Goal: Check status: Verify the current state of an ongoing process or item

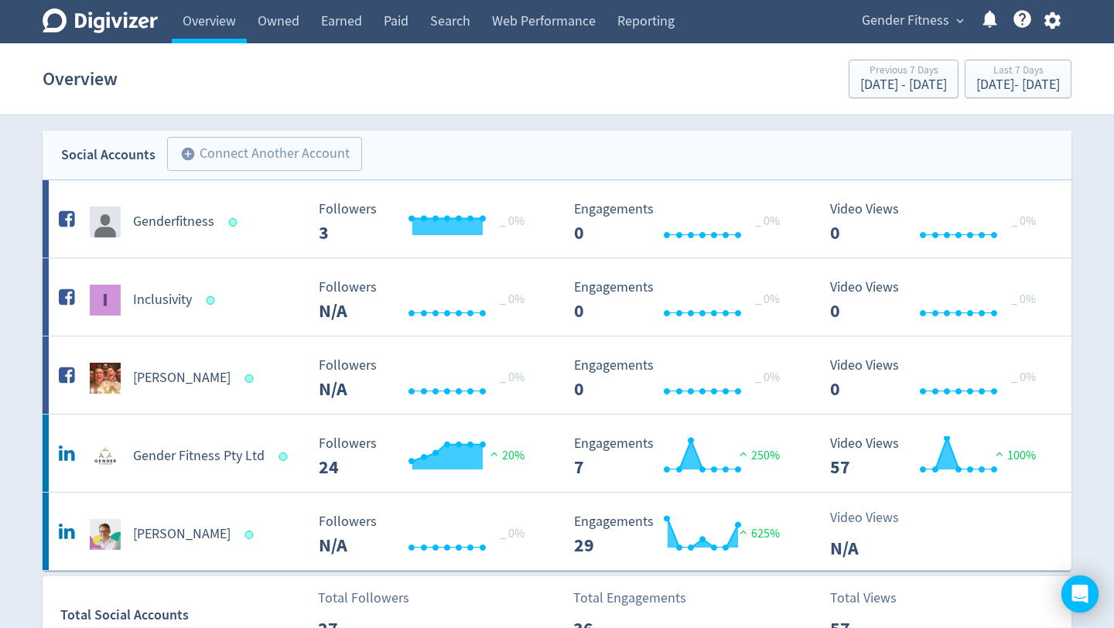
click at [933, 23] on span "Gender Fitness" at bounding box center [905, 21] width 87 height 25
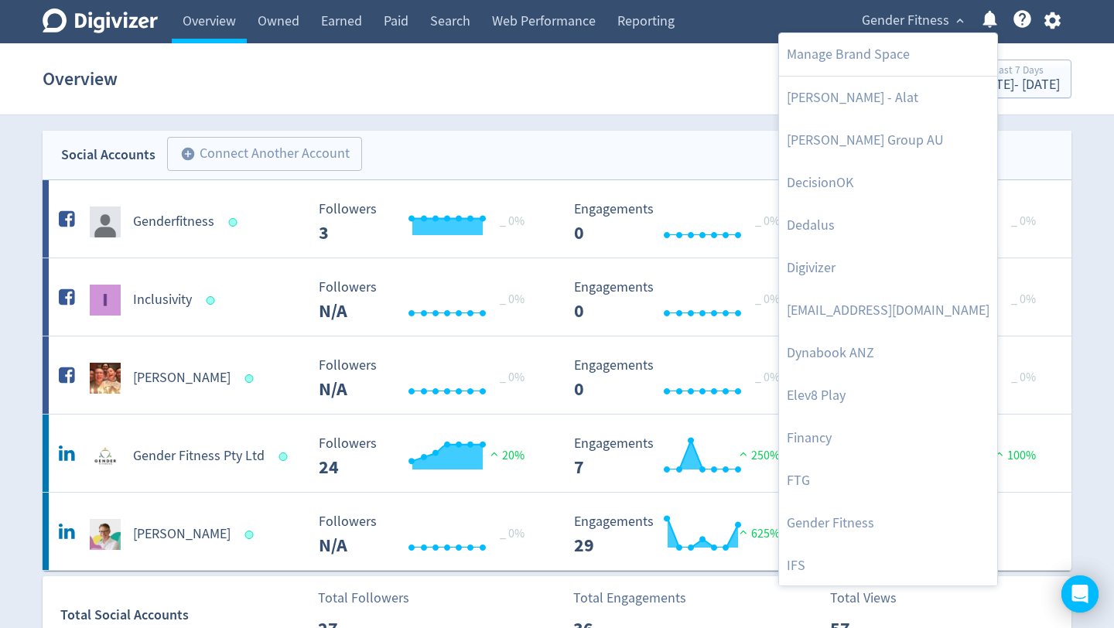
click at [933, 23] on div at bounding box center [557, 314] width 1114 height 628
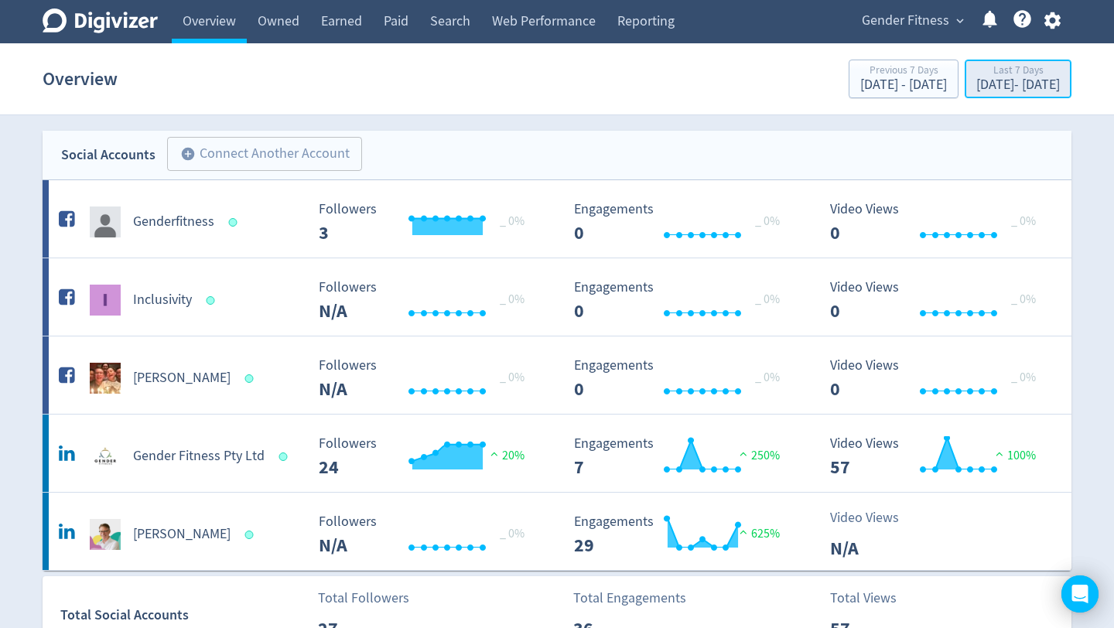
click at [976, 83] on div "[DATE] - [DATE]" at bounding box center [1018, 85] width 84 height 14
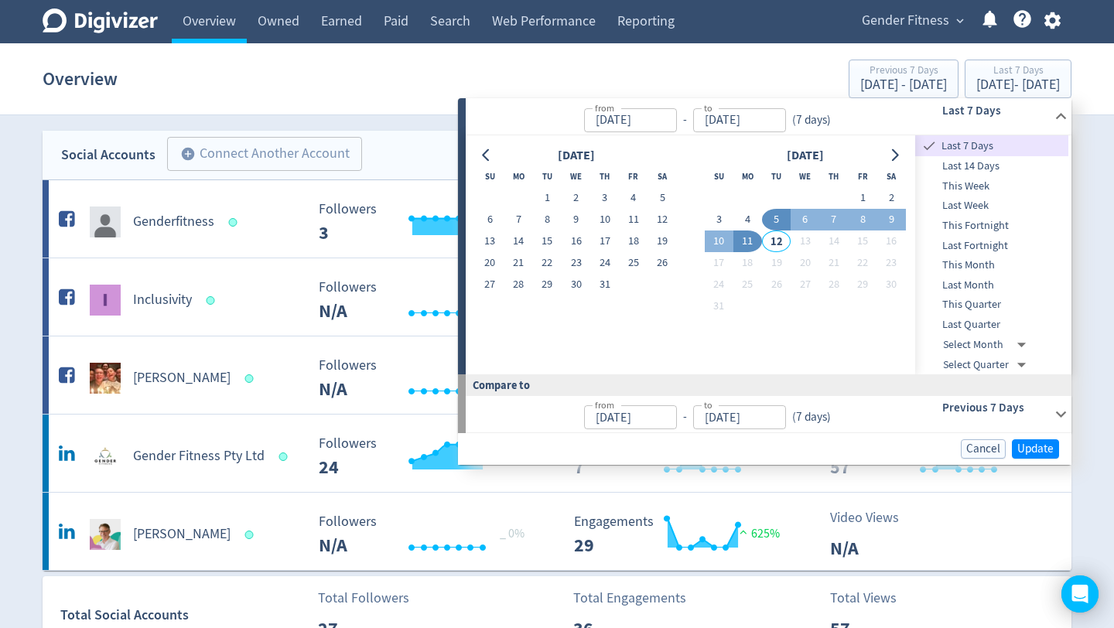
click at [972, 225] on span "This Fortnight" at bounding box center [991, 225] width 153 height 17
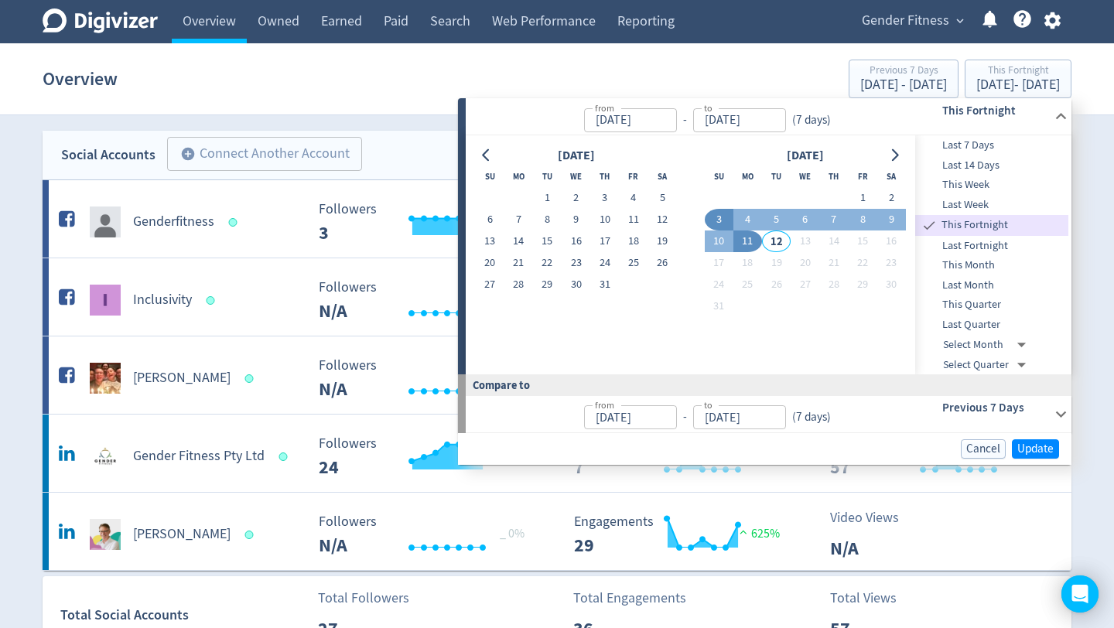
type input "[DATE]"
click at [1036, 448] on span "Update" at bounding box center [1035, 449] width 36 height 12
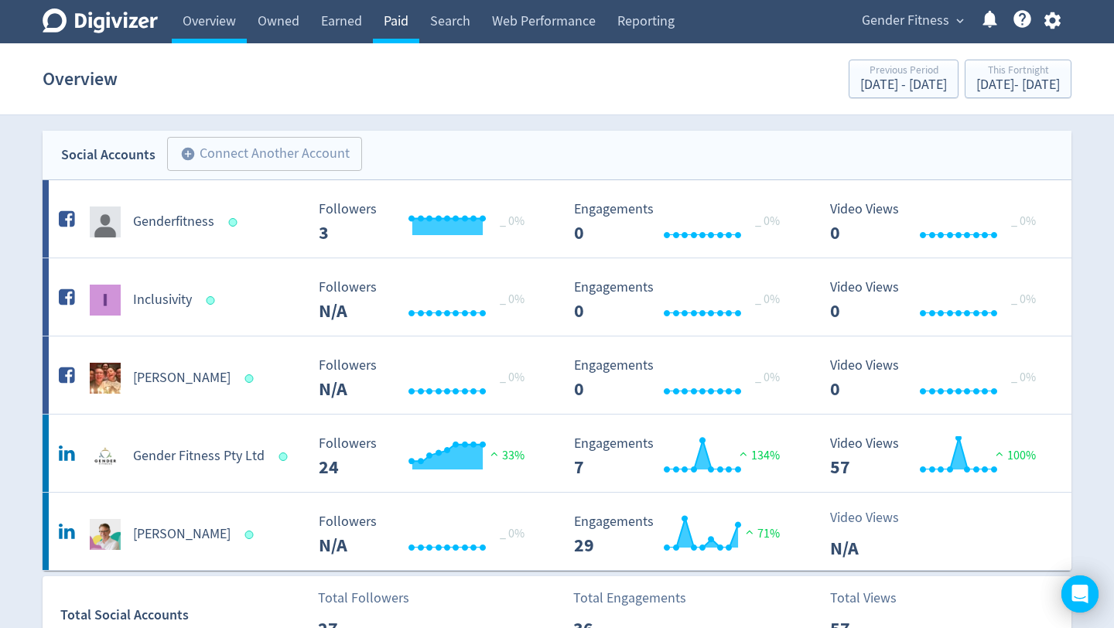
click at [400, 20] on link "Paid" at bounding box center [396, 21] width 46 height 43
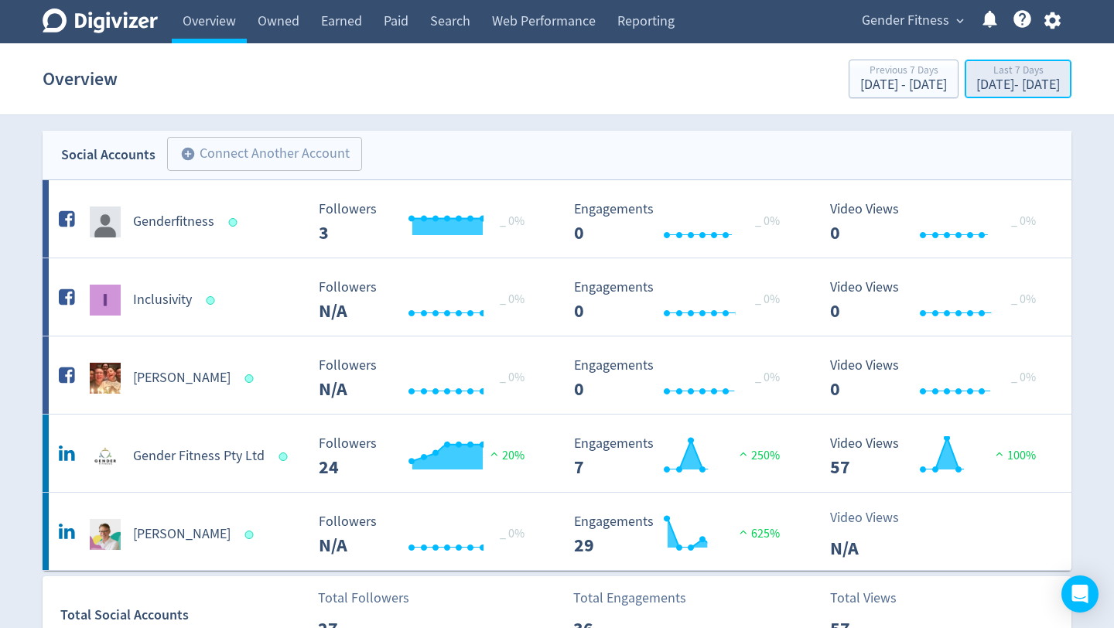
click at [998, 87] on div "[DATE] - [DATE]" at bounding box center [1018, 85] width 84 height 14
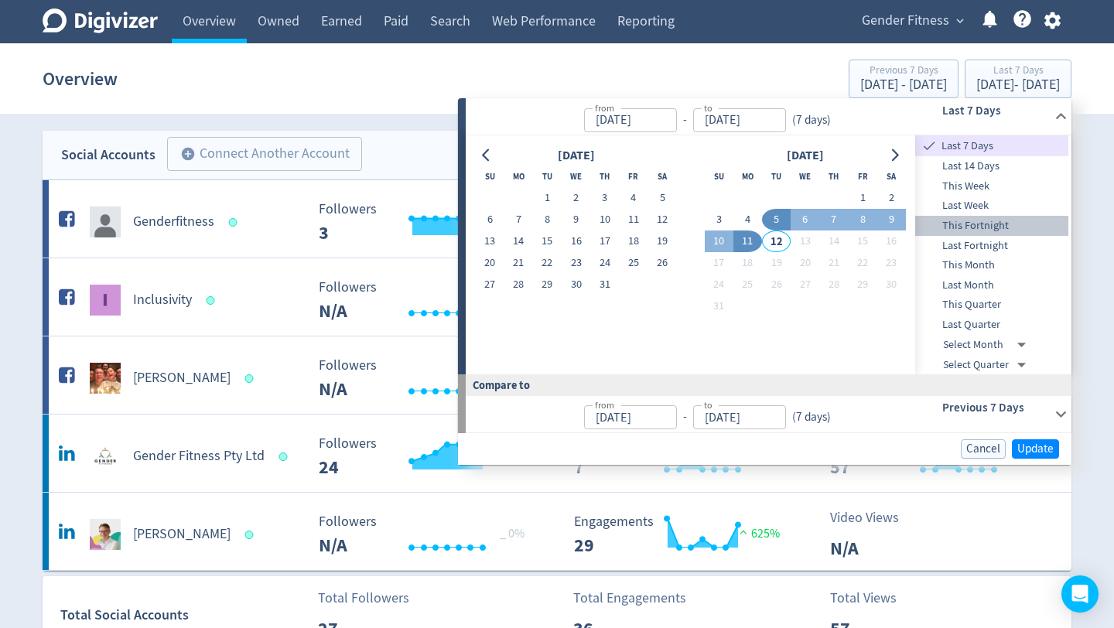
click at [985, 229] on span "This Fortnight" at bounding box center [991, 225] width 153 height 17
type input "[DATE]"
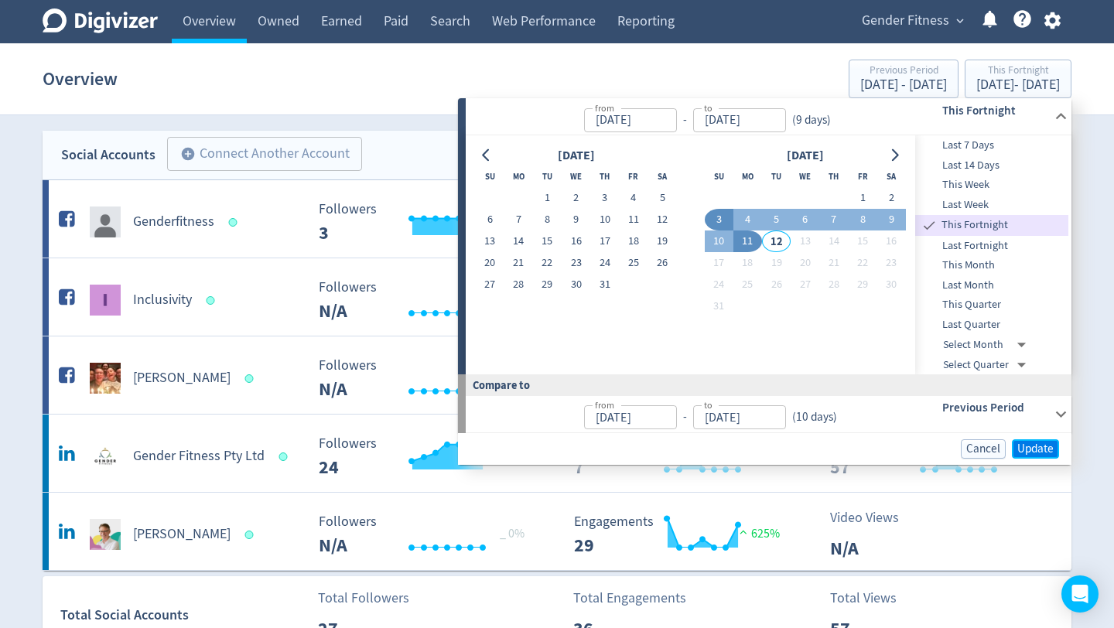
click at [1033, 451] on span "Update" at bounding box center [1035, 449] width 36 height 12
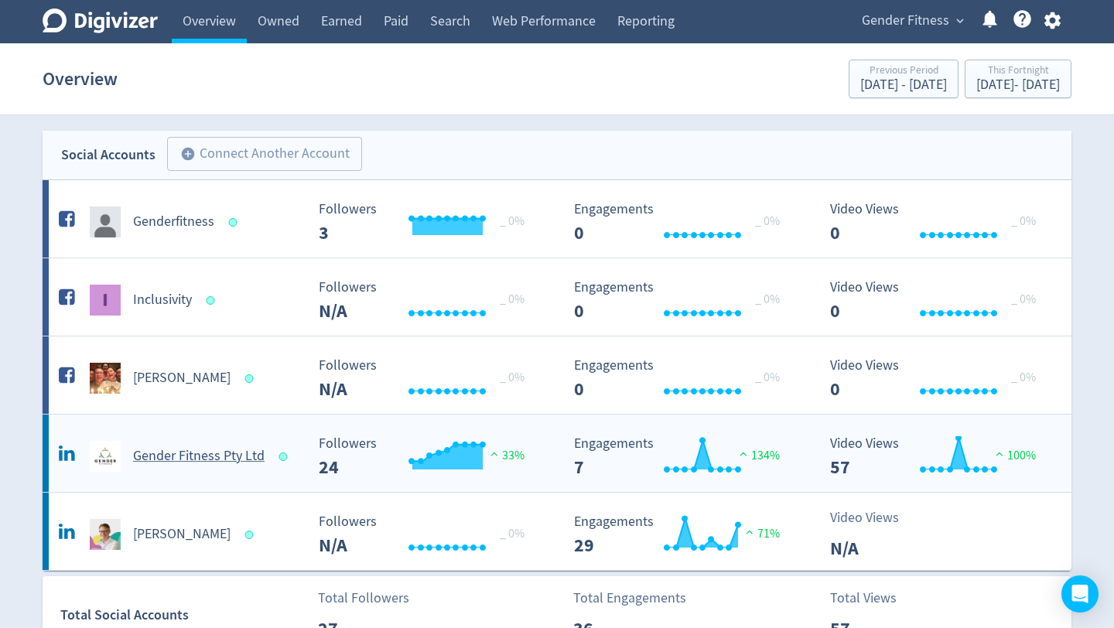
click at [208, 460] on h5 "Gender Fitness Pty Ltd" at bounding box center [198, 456] width 131 height 19
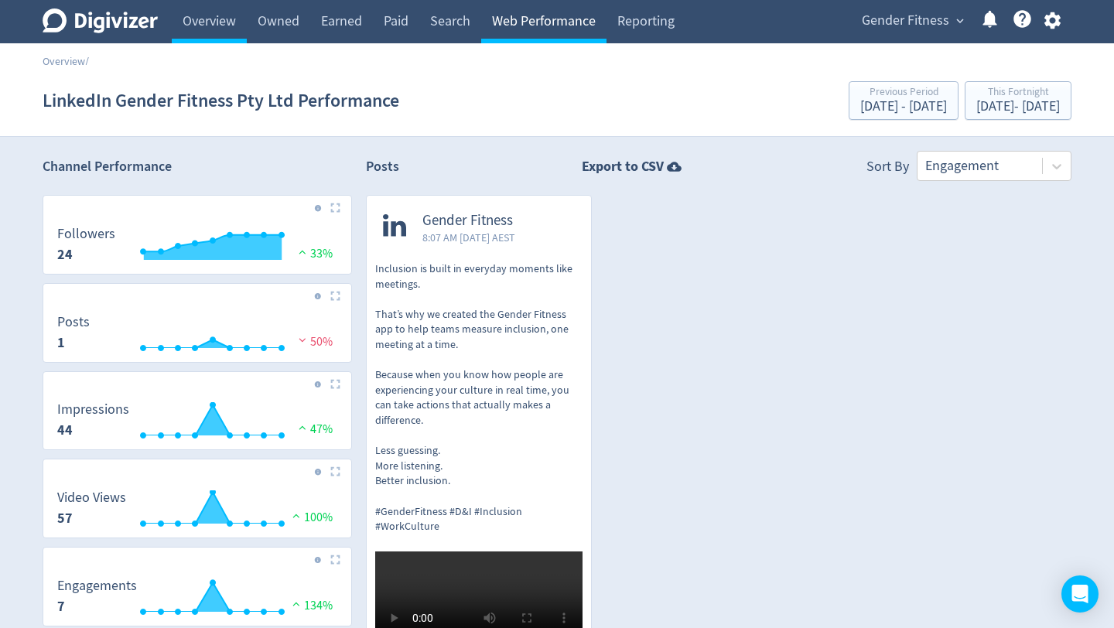
click at [545, 28] on link "Web Performance" at bounding box center [543, 21] width 125 height 43
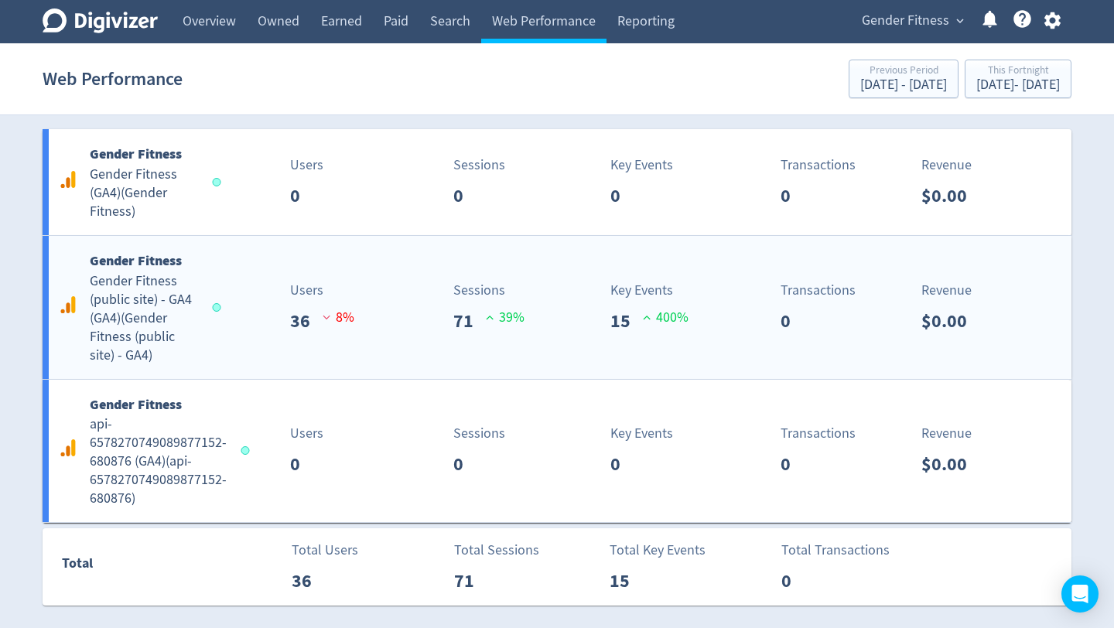
click at [159, 306] on h5 "Gender Fitness (public site) - GA4 (GA4) ( Gender Fitness (public site) - GA4 )" at bounding box center [144, 318] width 108 height 93
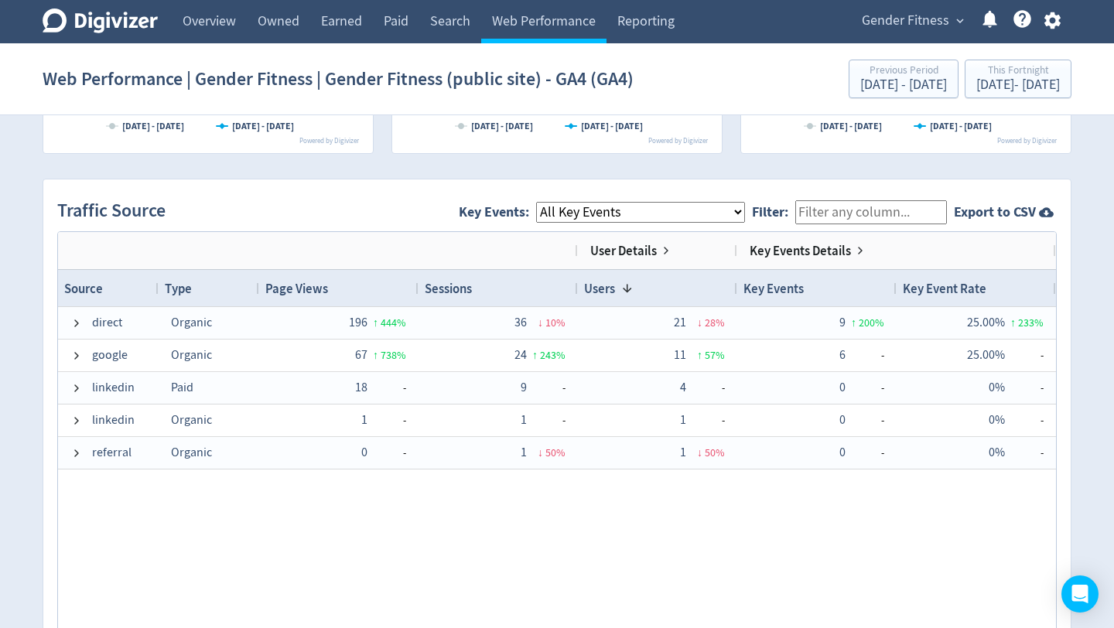
scroll to position [956, 0]
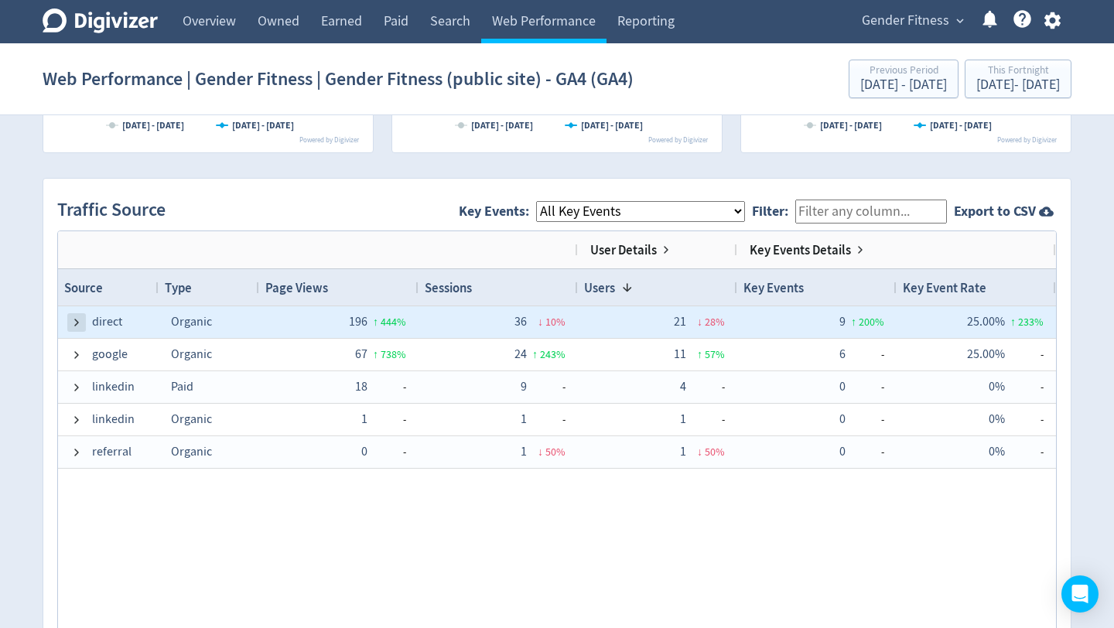
click at [77, 323] on span at bounding box center [76, 322] width 12 height 12
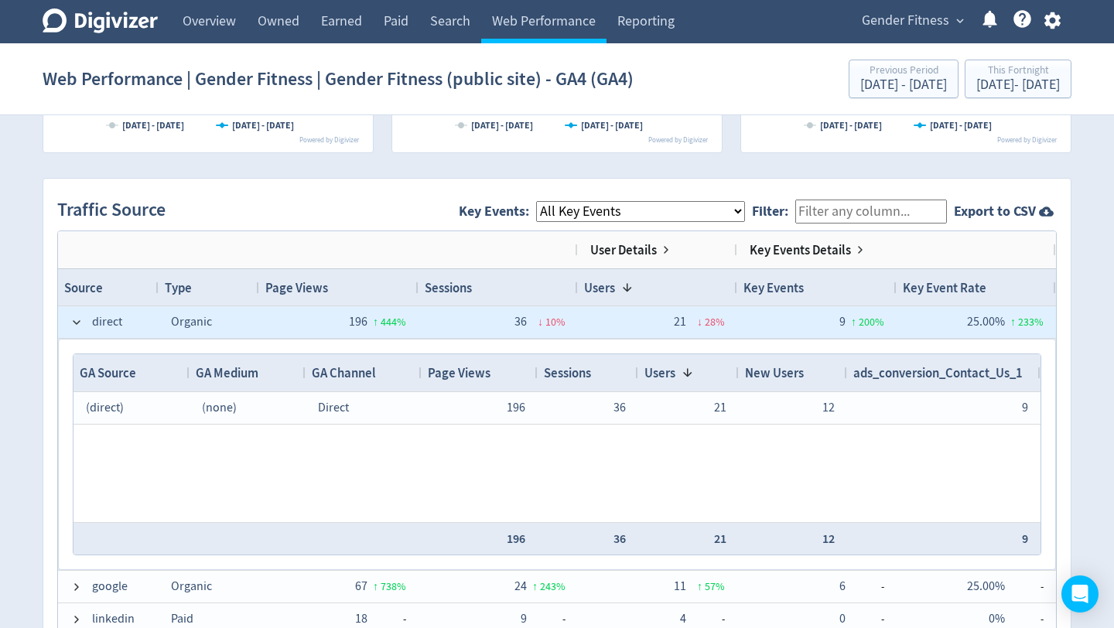
click at [77, 323] on span at bounding box center [76, 322] width 12 height 12
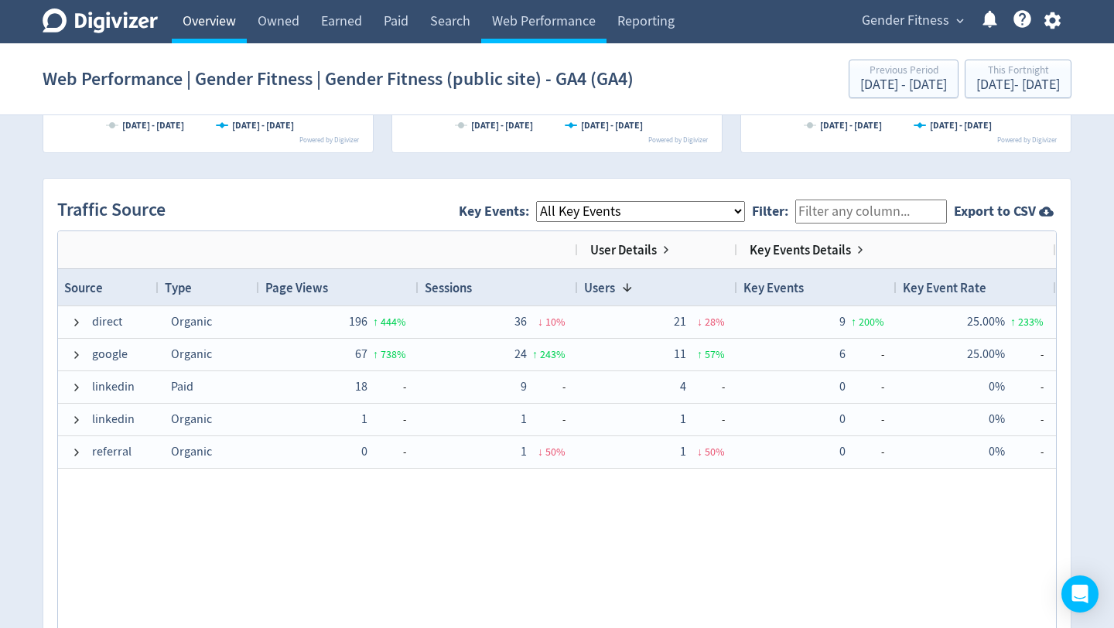
click at [217, 24] on link "Overview" at bounding box center [209, 21] width 75 height 43
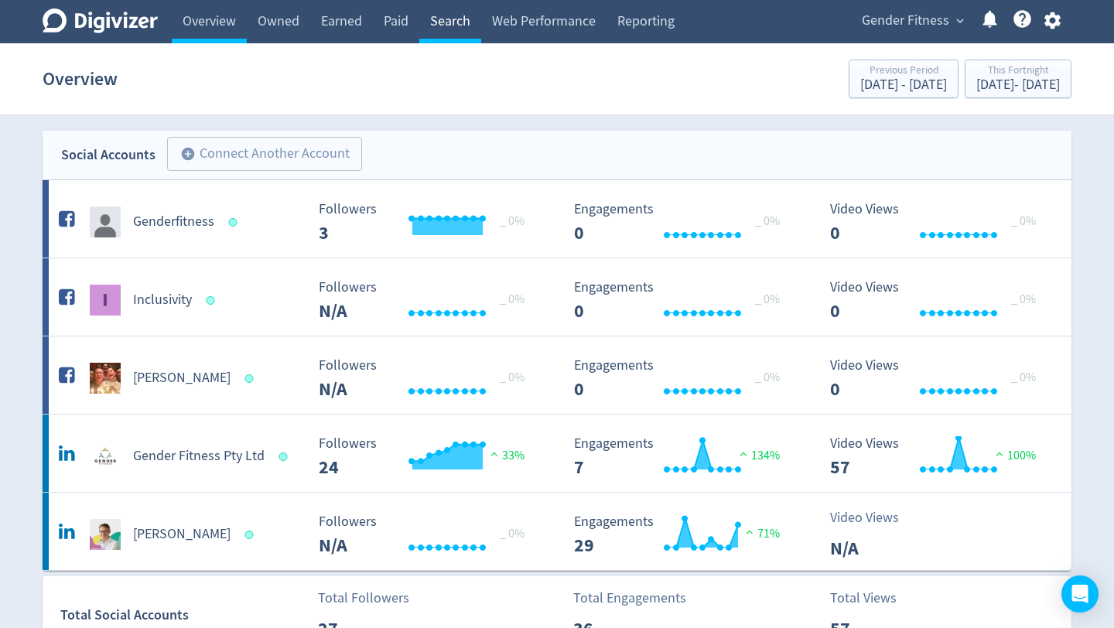
click at [462, 17] on link "Search" at bounding box center [450, 21] width 62 height 43
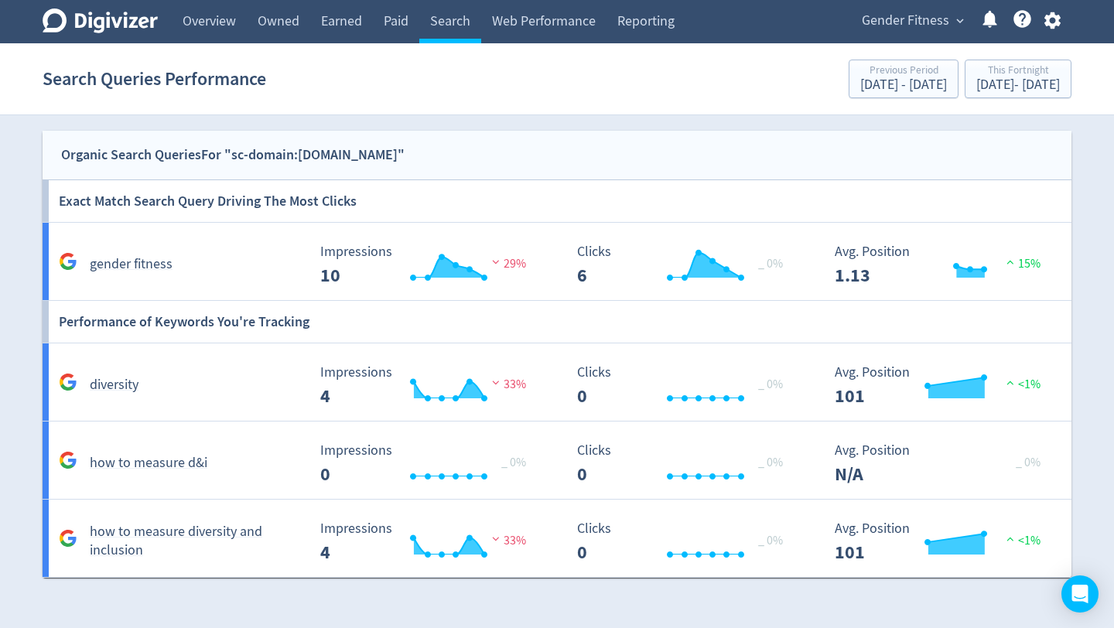
click at [128, 25] on icon "Digivizer Logo" at bounding box center [100, 21] width 115 height 25
